Goal: Task Accomplishment & Management: Use online tool/utility

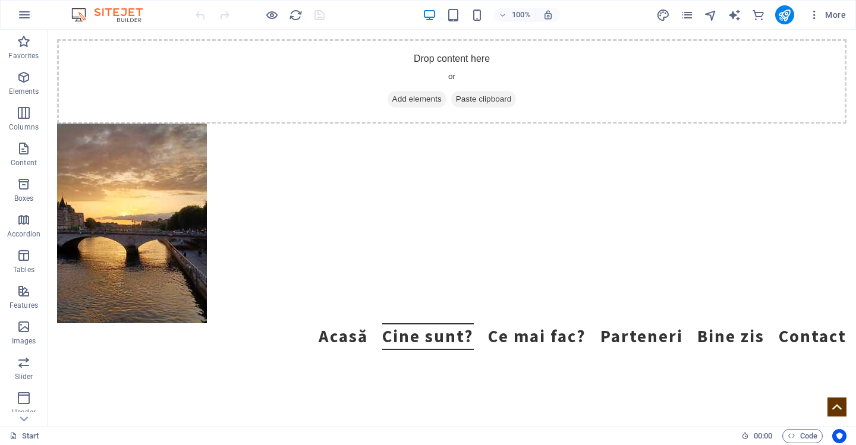
scroll to position [1794, 0]
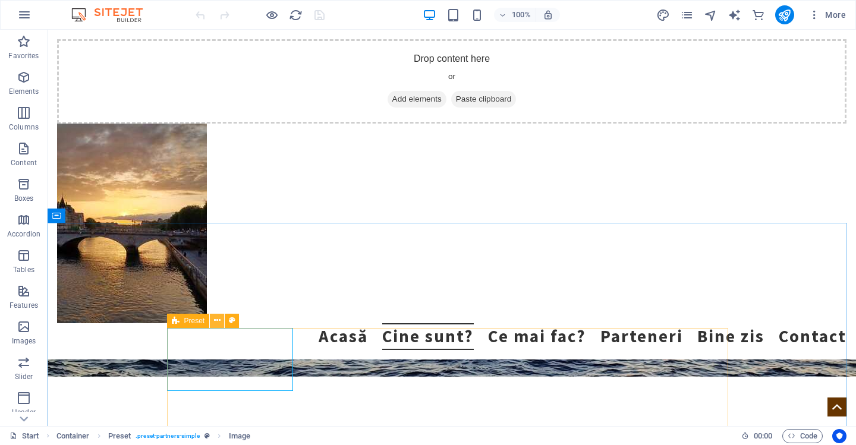
click at [216, 322] on icon at bounding box center [217, 321] width 7 height 12
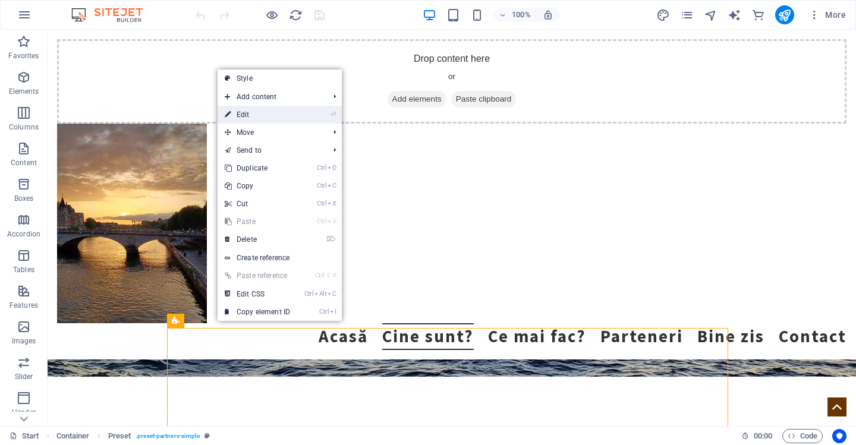
click at [257, 117] on link "⏎ Edit" at bounding box center [258, 115] width 80 height 18
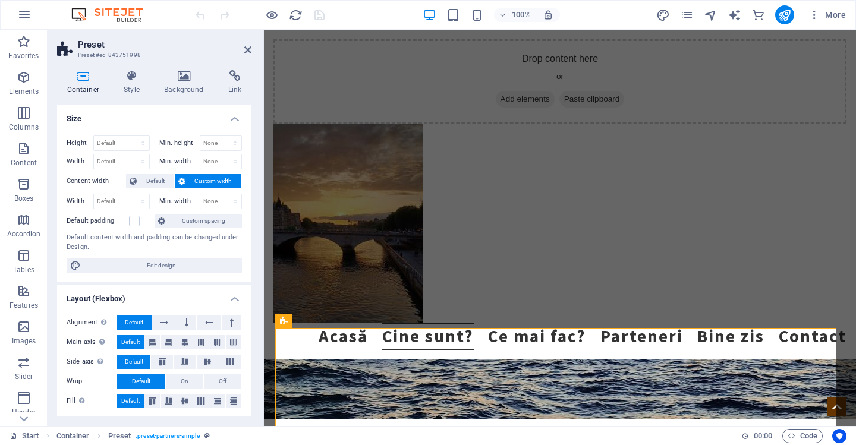
scroll to position [1930, 0]
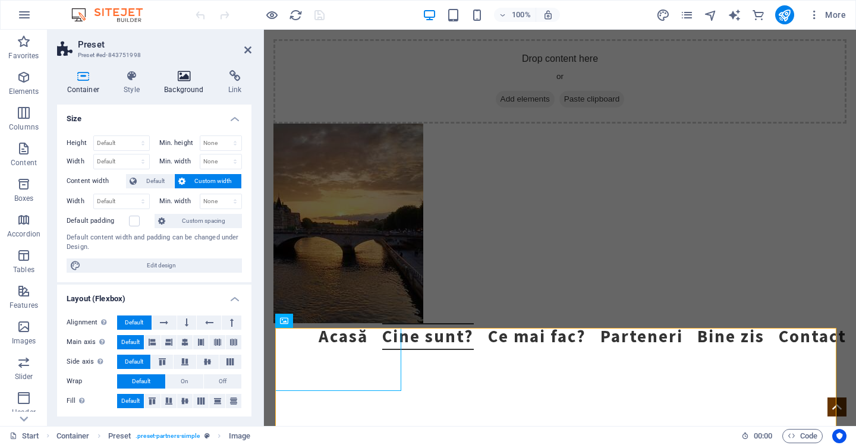
click at [183, 81] on icon at bounding box center [184, 76] width 59 height 12
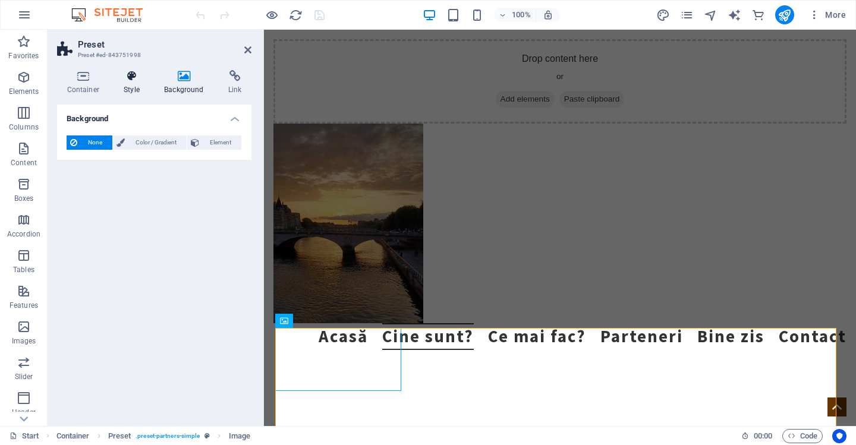
click at [133, 80] on icon at bounding box center [132, 76] width 36 height 12
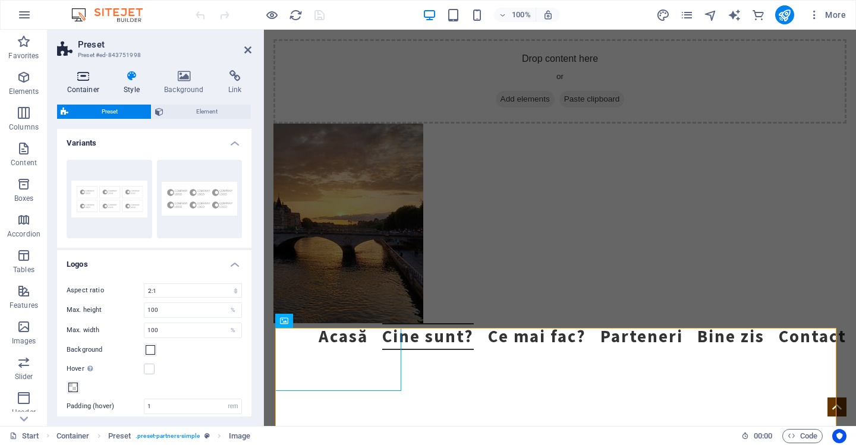
click at [86, 77] on icon at bounding box center [83, 76] width 52 height 12
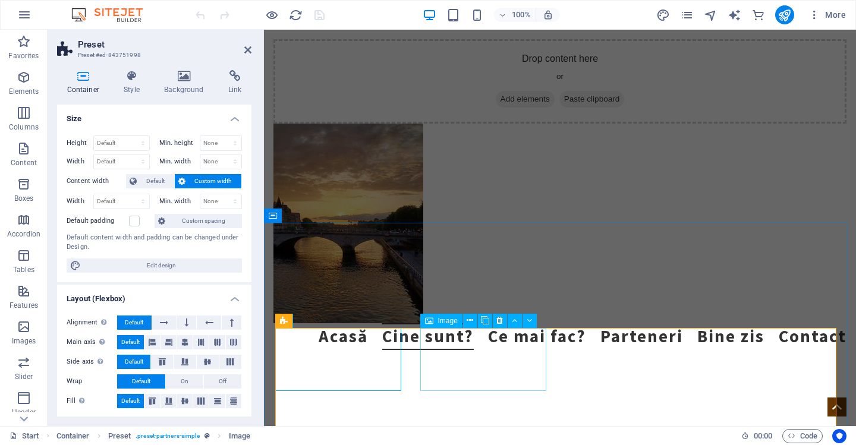
click at [470, 320] on icon at bounding box center [470, 321] width 7 height 12
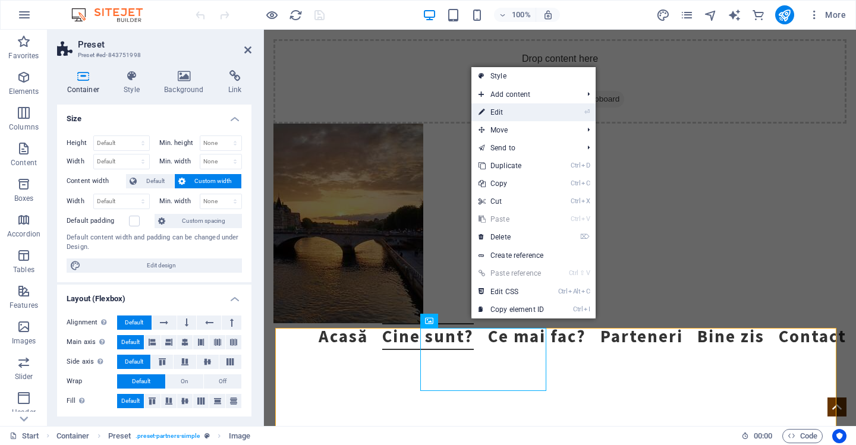
click at [512, 114] on link "⏎ Edit" at bounding box center [512, 112] width 80 height 18
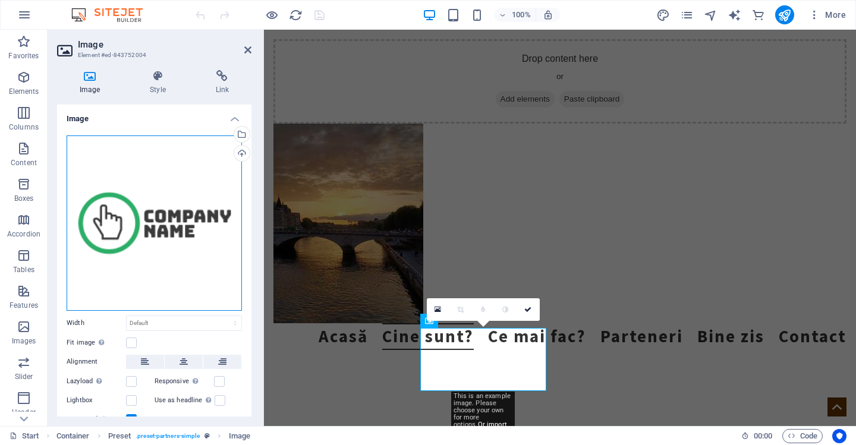
click at [196, 219] on div "Drag files here, click to choose files or select files from Files or our free s…" at bounding box center [154, 223] width 175 height 175
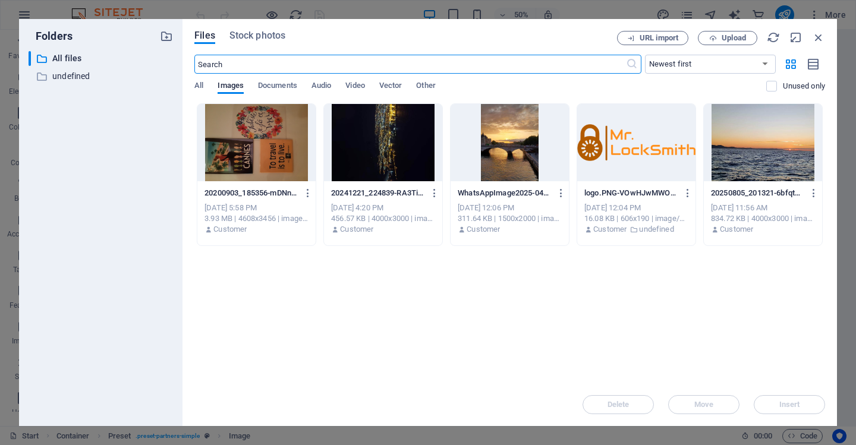
scroll to position [2063, 0]
click at [823, 40] on icon "button" at bounding box center [818, 37] width 13 height 13
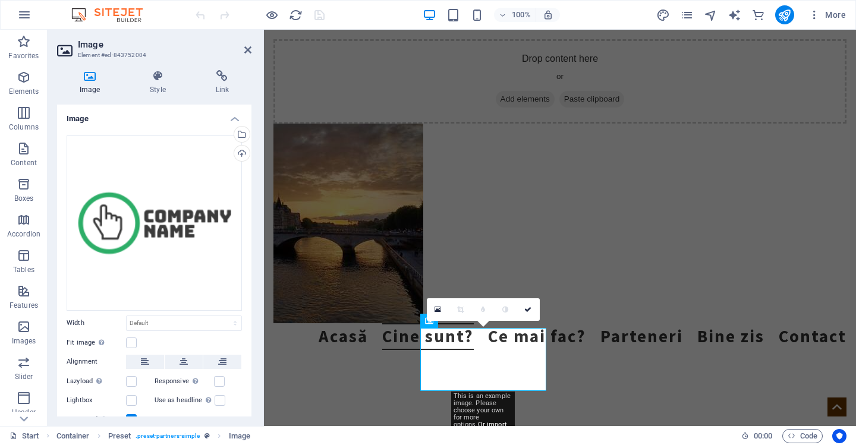
drag, startPoint x: 249, startPoint y: 192, endPoint x: 250, endPoint y: 241, distance: 48.8
click at [250, 241] on div "Image Drag files here, click to choose files or select files from Files or our …" at bounding box center [154, 261] width 194 height 312
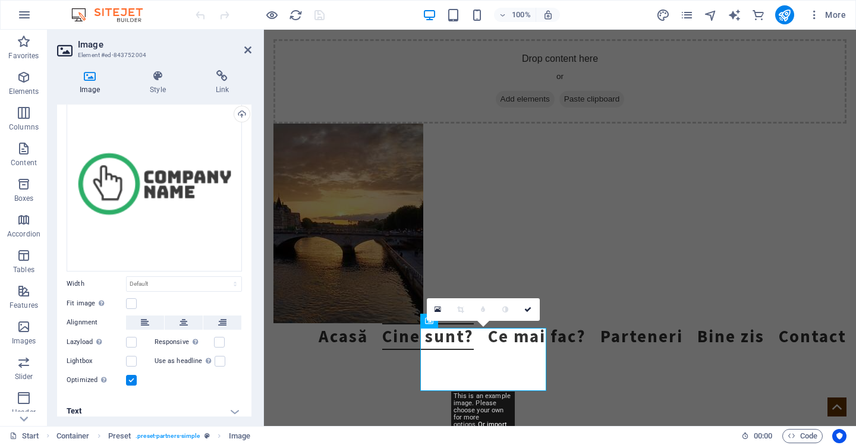
scroll to position [45, 0]
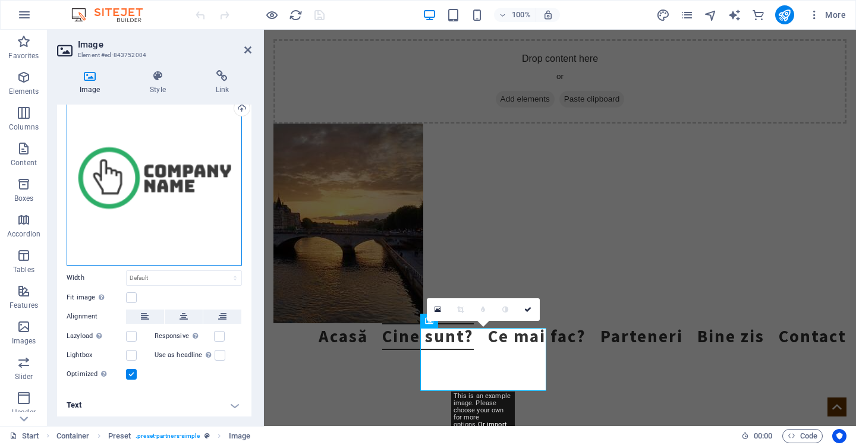
click at [170, 219] on div "Drag files here, click to choose files or select files from Files or our free s…" at bounding box center [154, 177] width 175 height 175
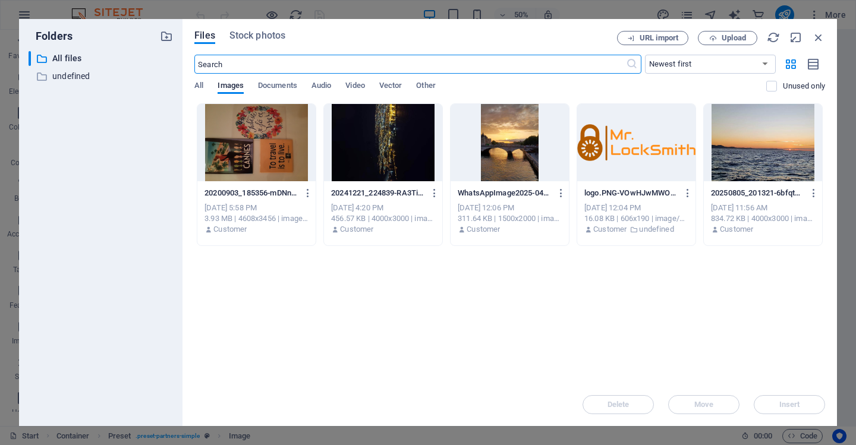
scroll to position [2063, 0]
click at [817, 39] on icon "button" at bounding box center [818, 37] width 13 height 13
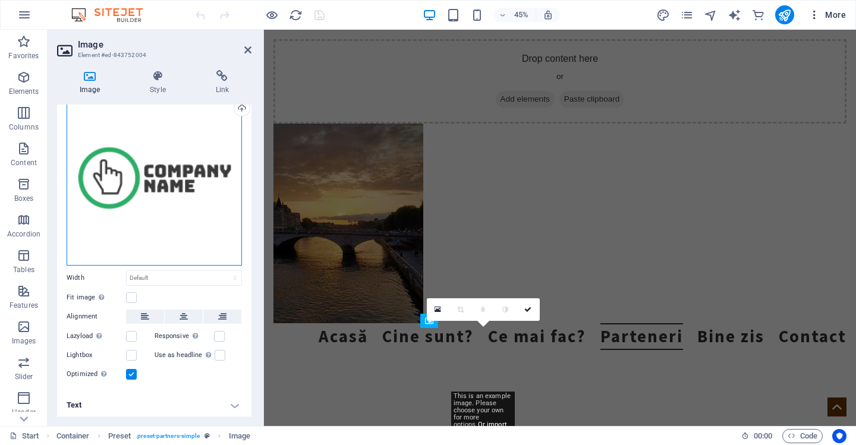
scroll to position [1930, 0]
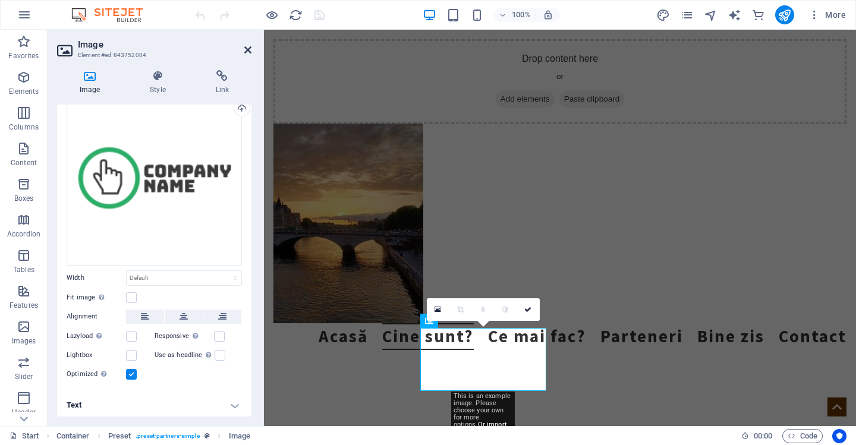
click at [245, 49] on icon at bounding box center [247, 50] width 7 height 10
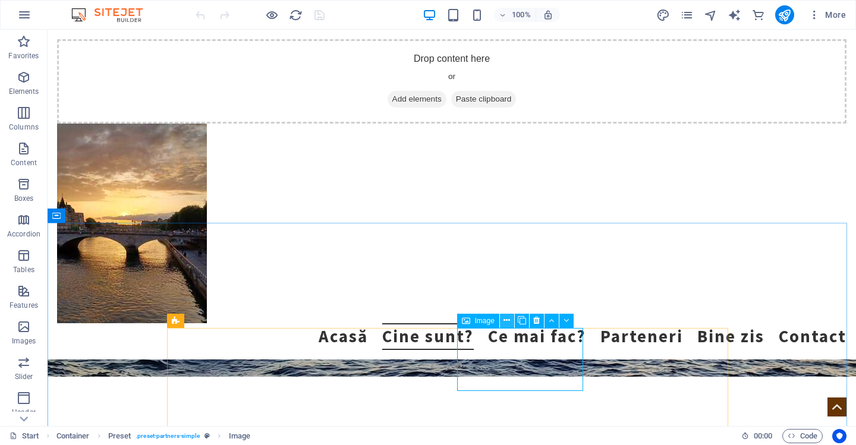
click at [506, 320] on icon at bounding box center [507, 321] width 7 height 12
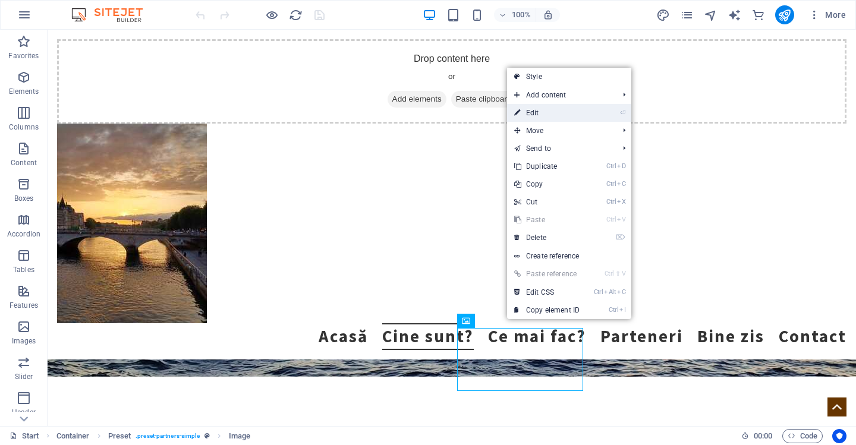
click at [541, 114] on link "⏎ Edit" at bounding box center [547, 113] width 80 height 18
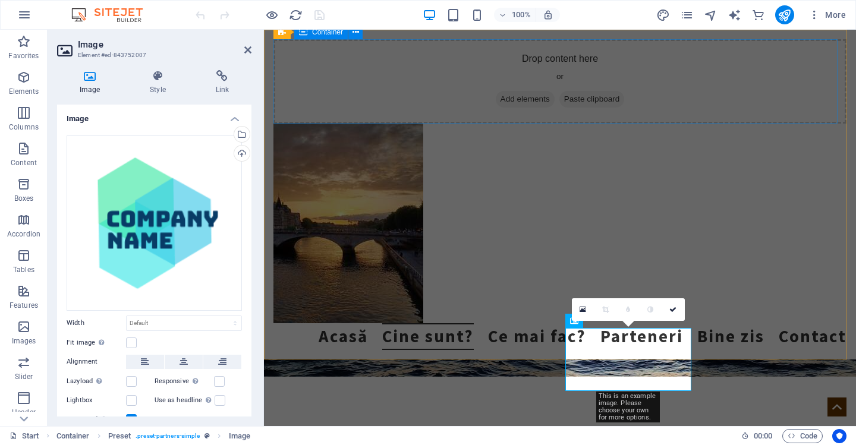
scroll to position [1930, 0]
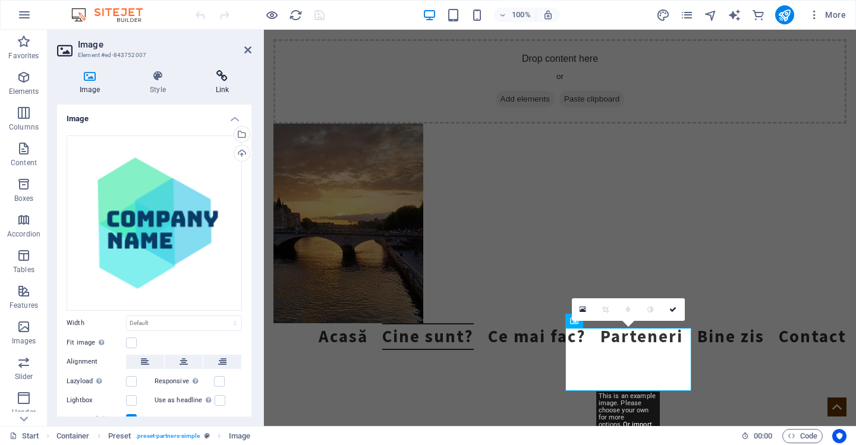
click at [224, 87] on h4 "Link" at bounding box center [222, 82] width 58 height 25
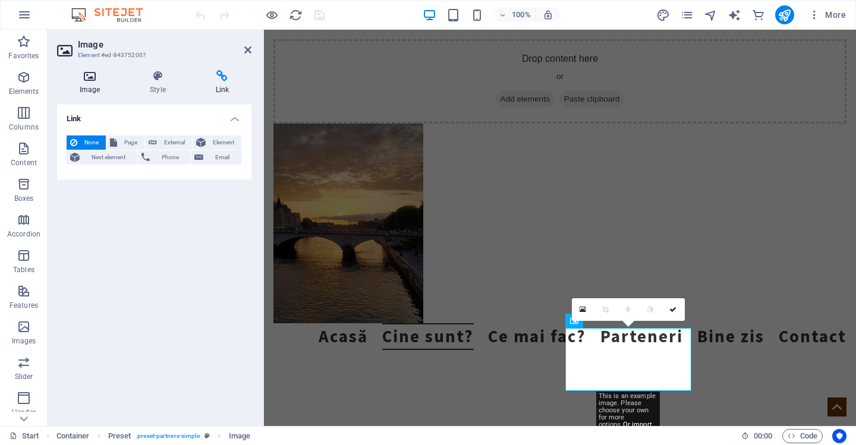
click at [87, 87] on h4 "Image" at bounding box center [92, 82] width 70 height 25
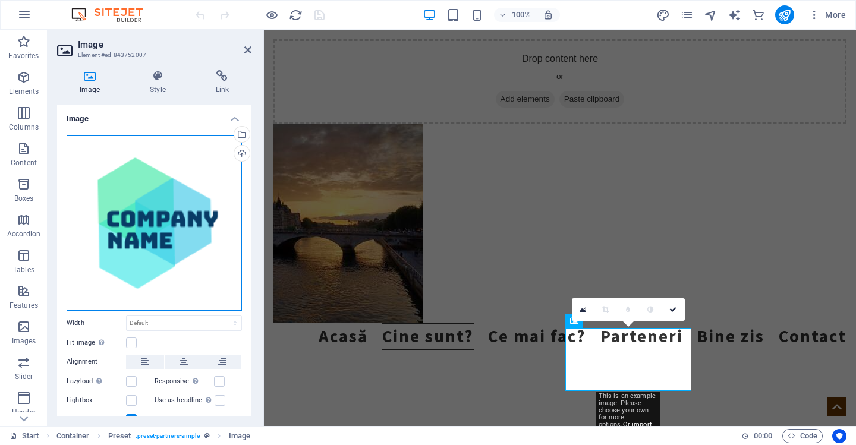
click at [166, 230] on div "Drag files here, click to choose files or select files from Files or our free s…" at bounding box center [154, 223] width 175 height 175
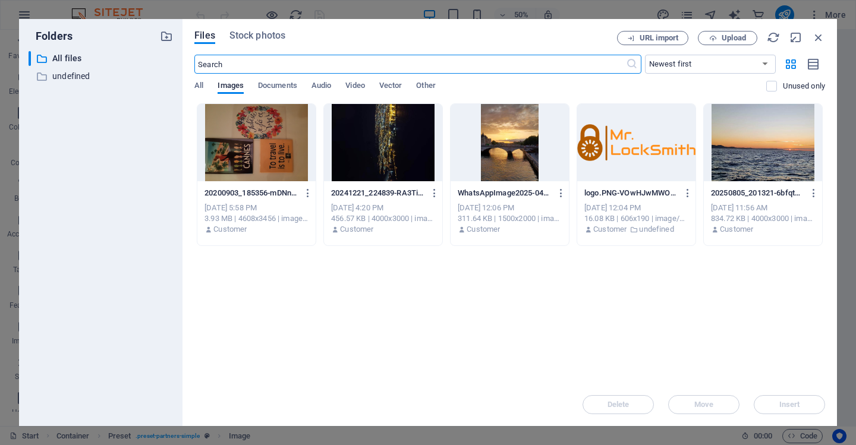
scroll to position [2063, 0]
click at [819, 37] on icon "button" at bounding box center [818, 37] width 13 height 13
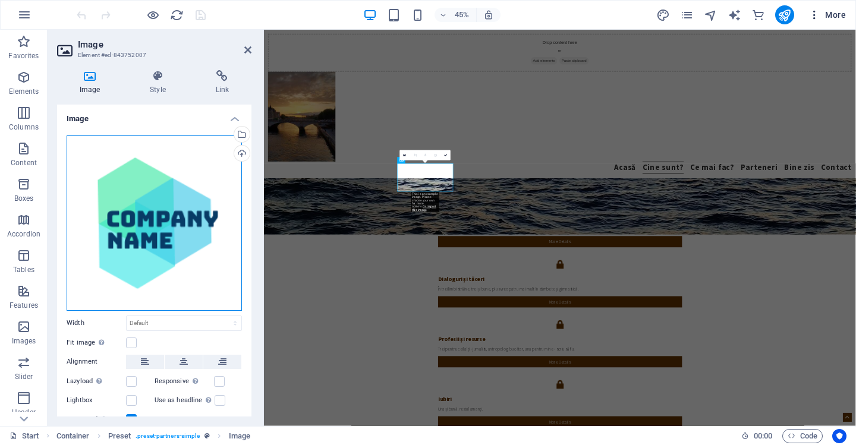
scroll to position [1930, 0]
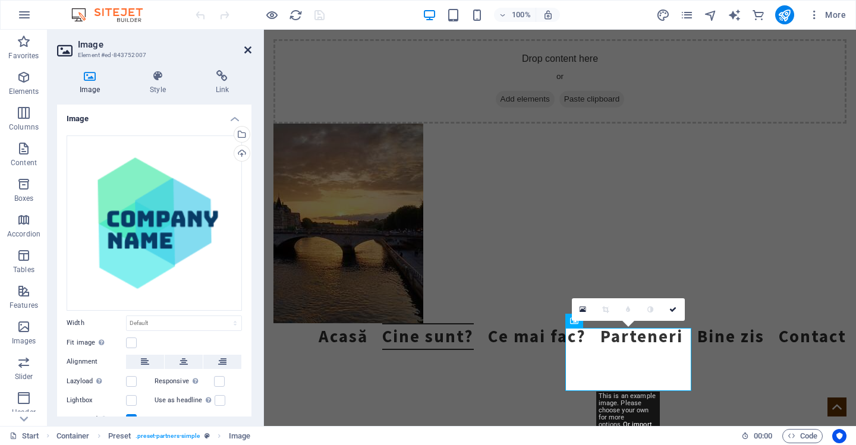
click at [249, 51] on icon at bounding box center [247, 50] width 7 height 10
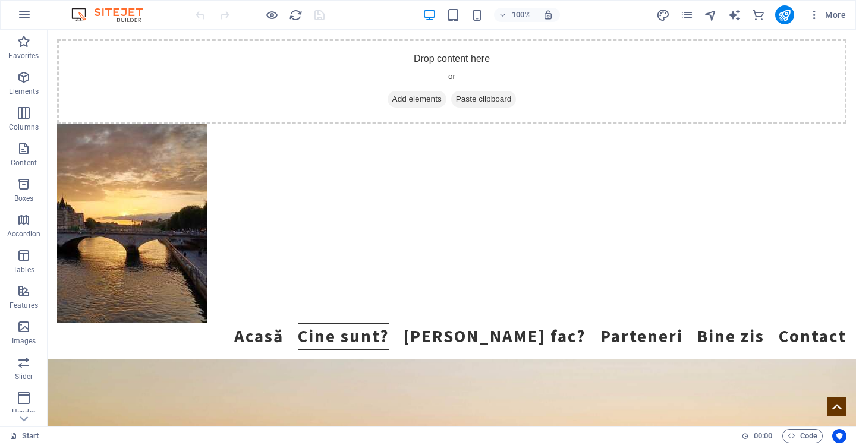
scroll to position [1554, 0]
